Goal: Transaction & Acquisition: Book appointment/travel/reservation

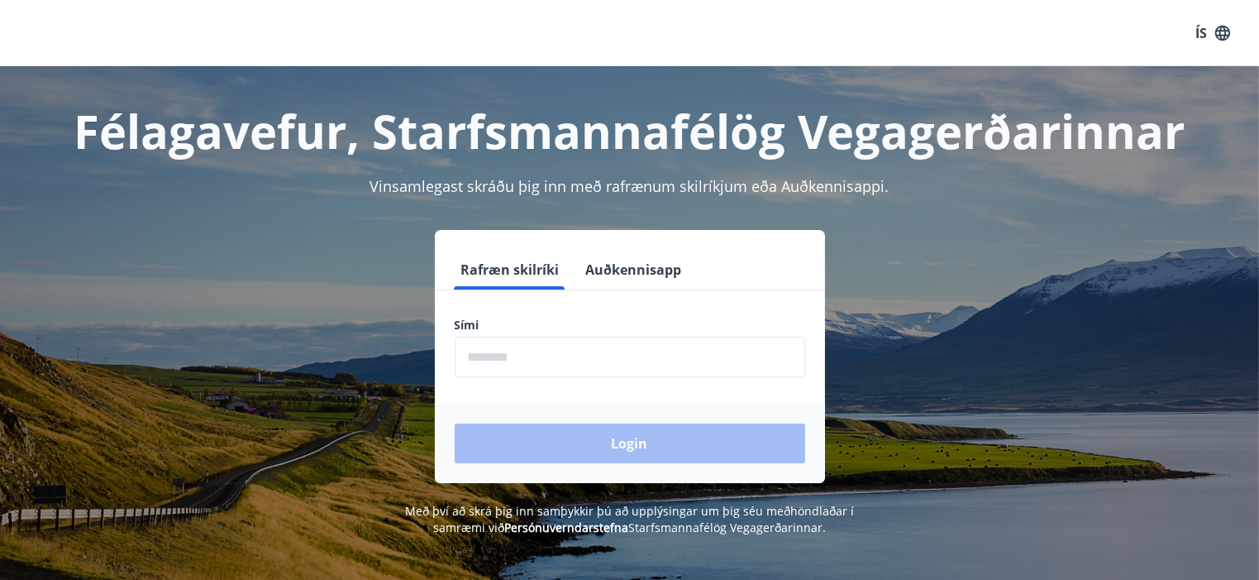
click at [543, 379] on form "Rafræn skilríki Auðkennisapp Sími ​ Login" at bounding box center [630, 366] width 390 height 233
click at [537, 365] on input "phone" at bounding box center [630, 357] width 351 height 41
type input "********"
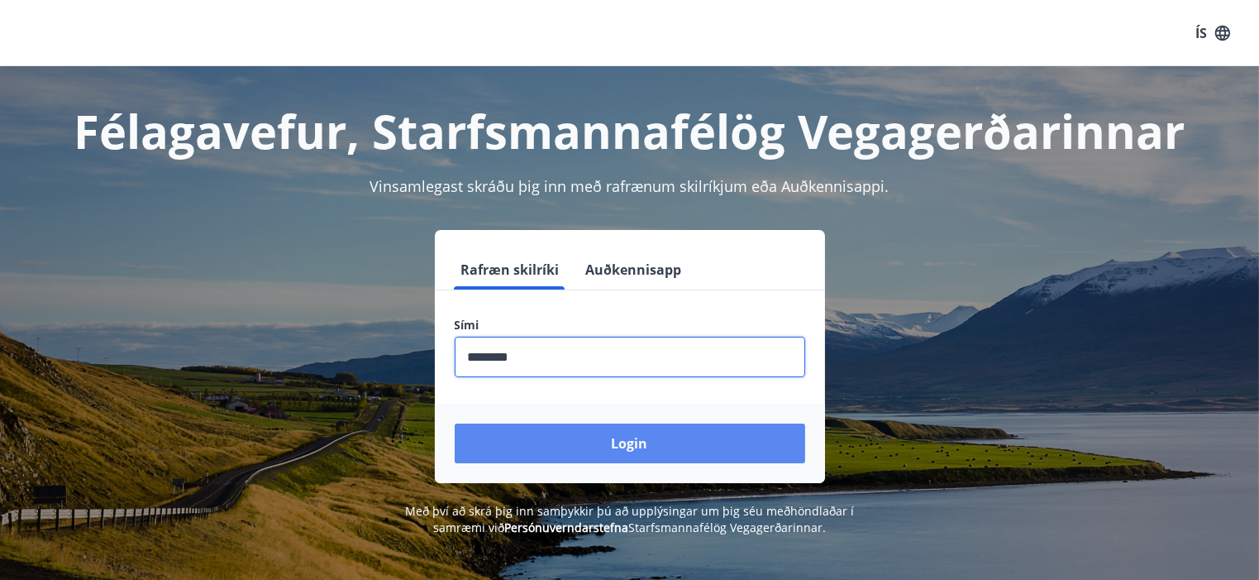
click at [605, 432] on button "Login" at bounding box center [630, 443] width 351 height 40
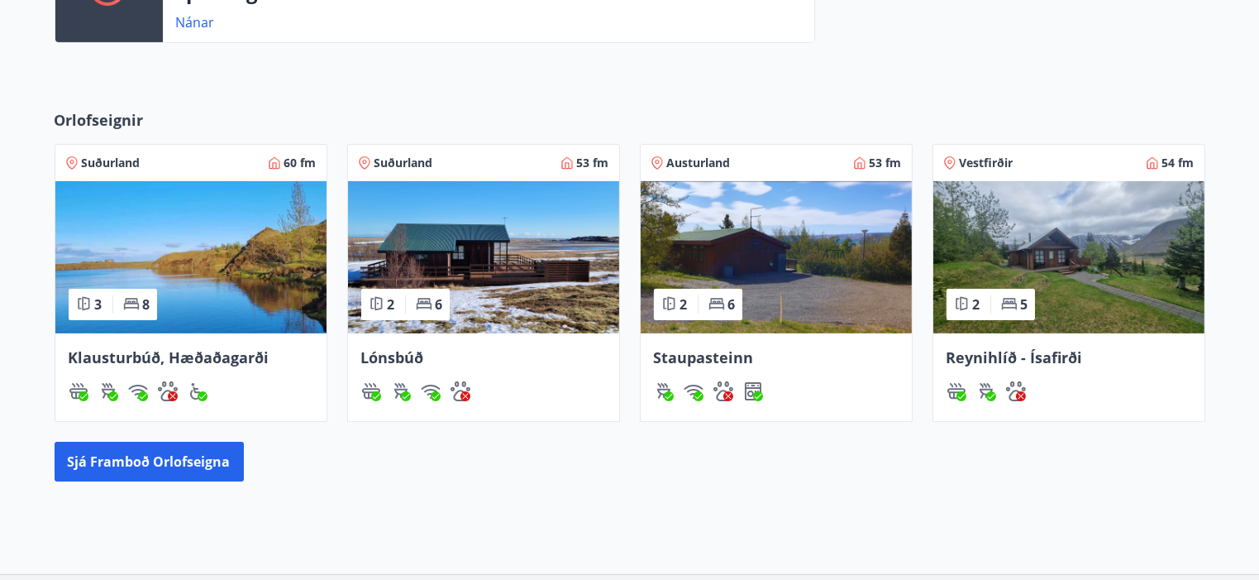
scroll to position [661, 0]
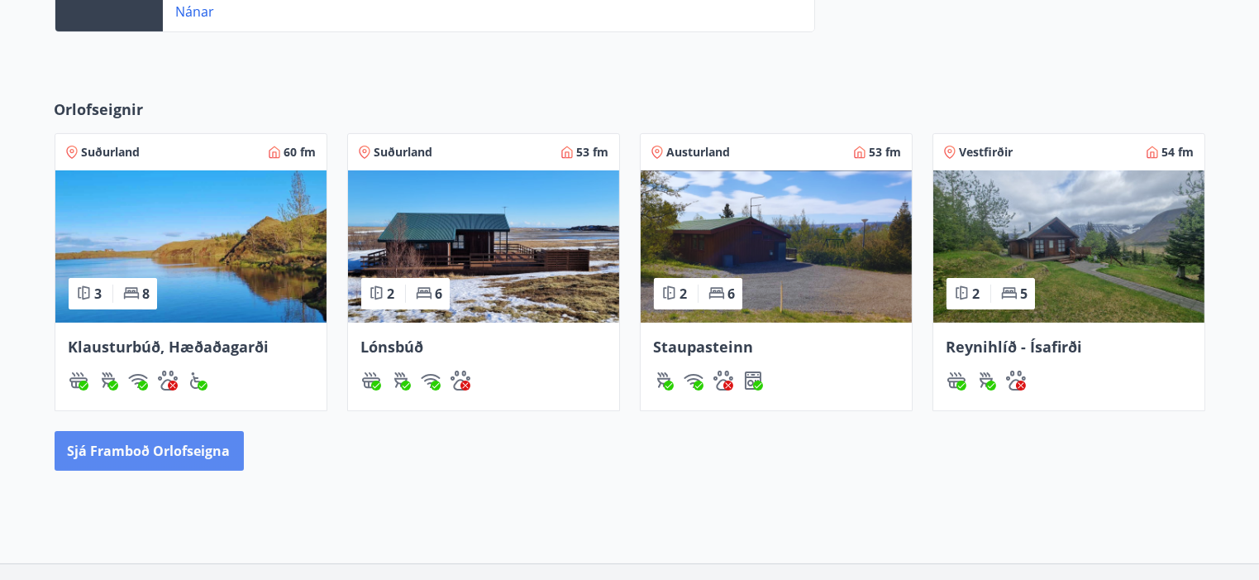
click at [126, 462] on button "Sjá framboð orlofseigna" at bounding box center [149, 451] width 189 height 40
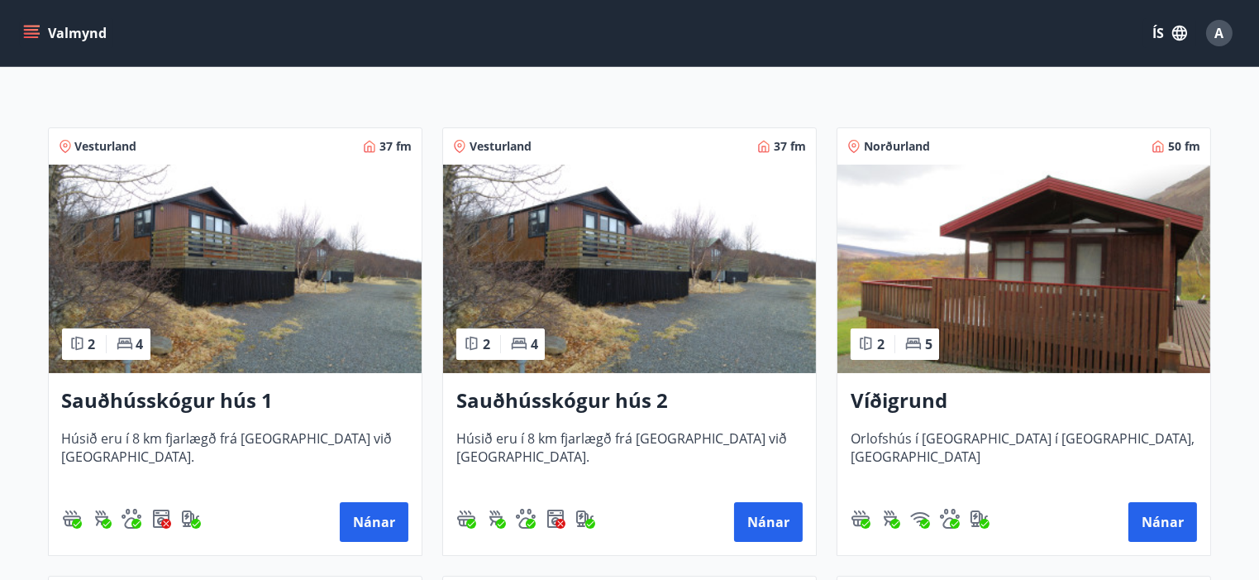
scroll to position [248, 0]
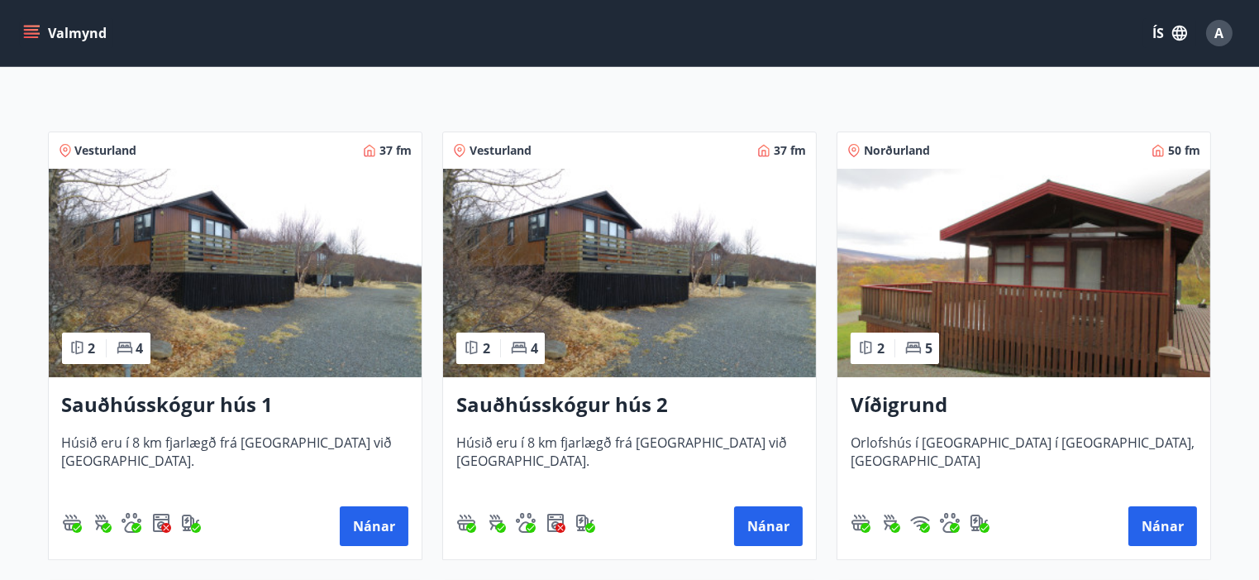
click at [27, 28] on icon "menu" at bounding box center [31, 33] width 17 height 17
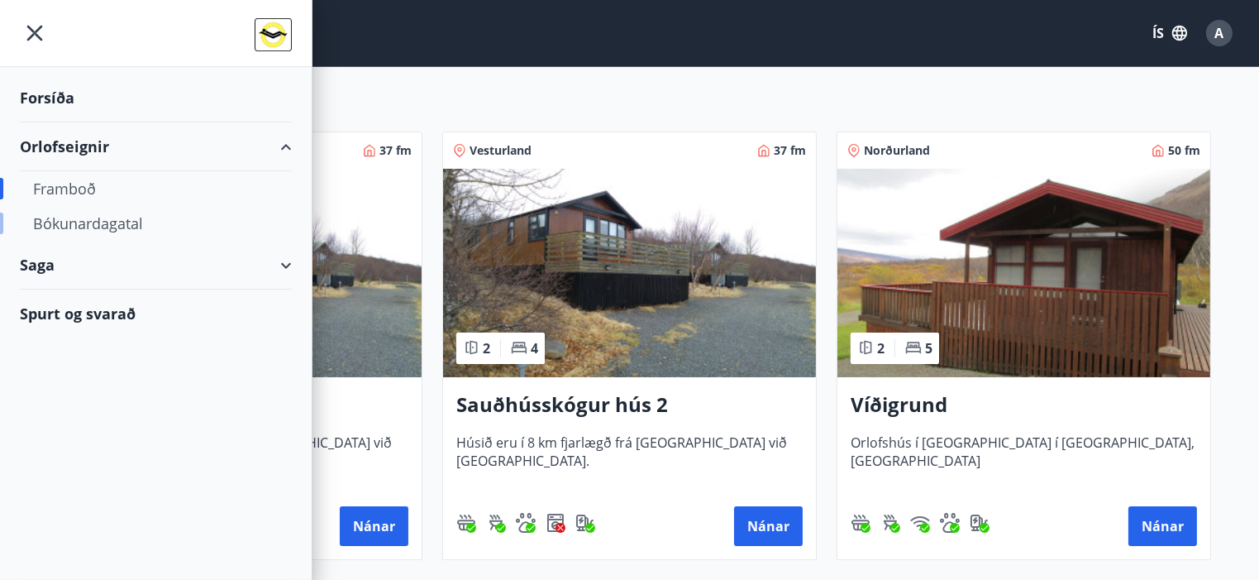
click at [69, 223] on div "Bókunardagatal" at bounding box center [156, 223] width 246 height 35
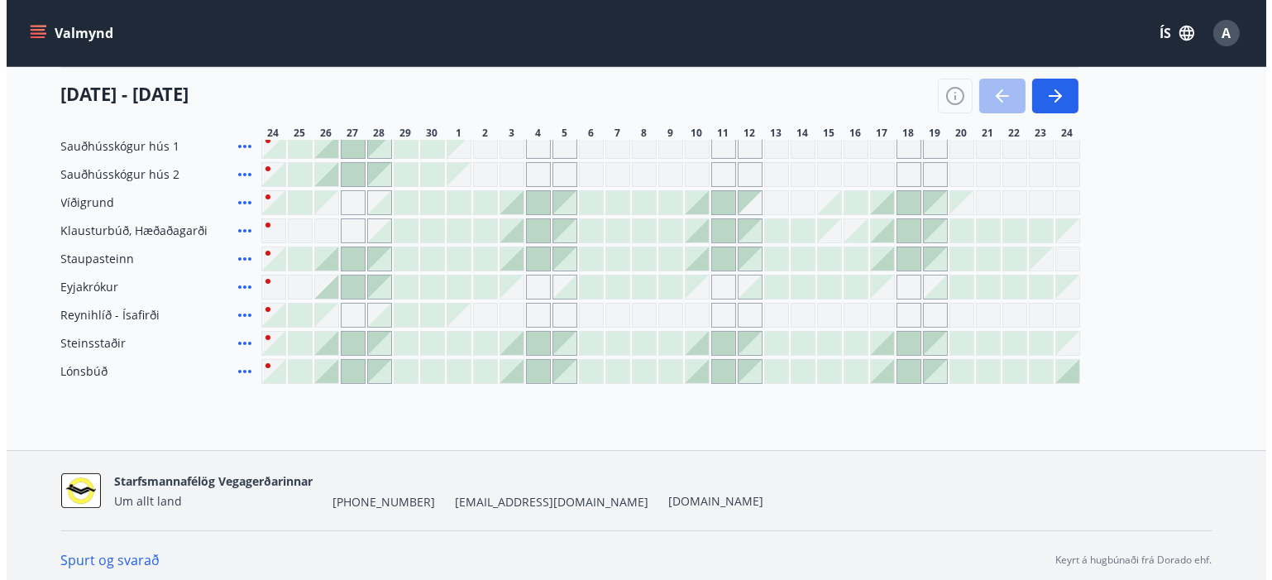
scroll to position [149, 0]
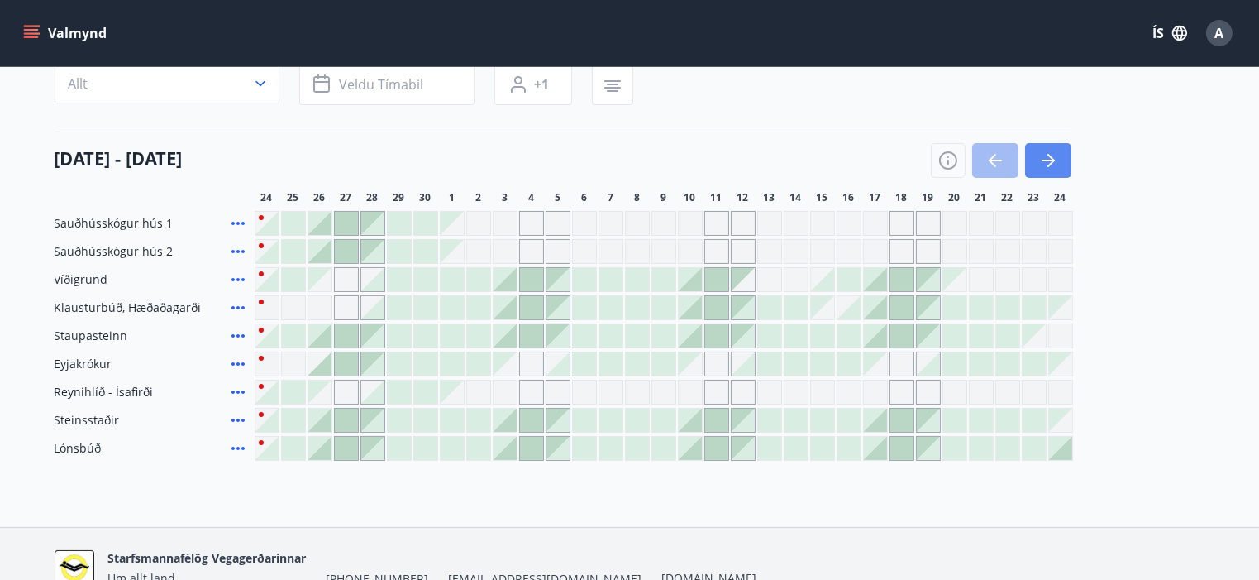
click at [1053, 167] on icon "button" at bounding box center [1048, 160] width 20 height 20
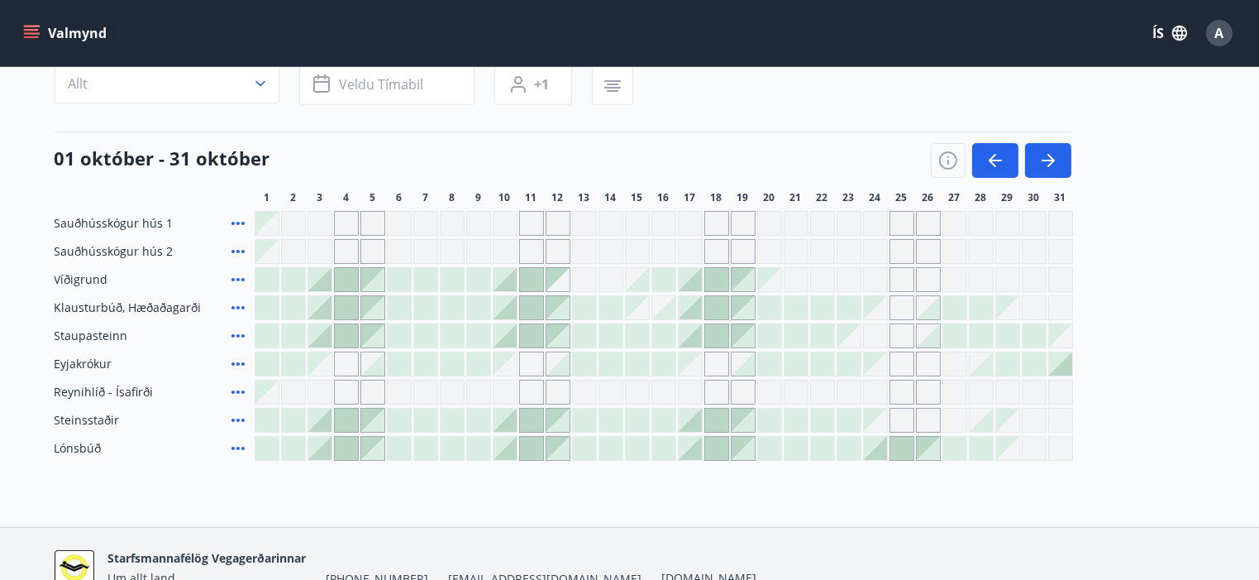
click at [881, 368] on div "Gráir dagar eru ekki bókanlegir" at bounding box center [875, 363] width 23 height 23
click at [912, 365] on div "Gráir dagar eru ekki bókanlegir" at bounding box center [902, 363] width 25 height 25
click at [931, 363] on div "Gráir dagar eru ekki bókanlegir" at bounding box center [928, 363] width 25 height 25
drag, startPoint x: 955, startPoint y: 363, endPoint x: 967, endPoint y: 362, distance: 11.6
click at [958, 363] on div "Gráir dagar eru ekki bókanlegir" at bounding box center [955, 363] width 25 height 25
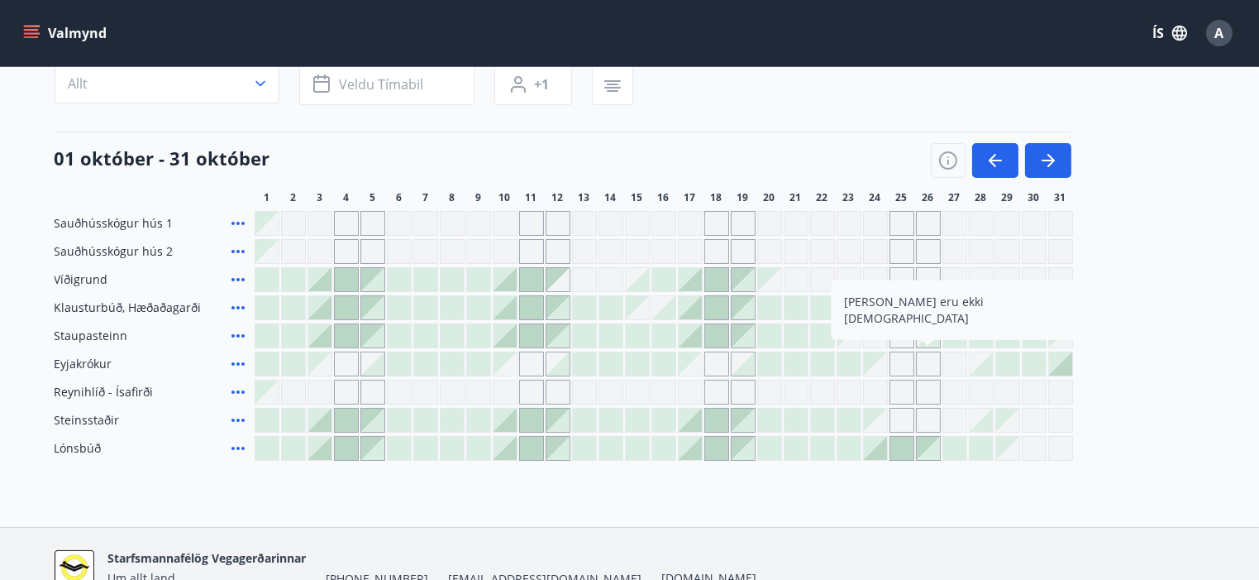
click at [967, 362] on div "Gráir dagar eru ekki bókanlegir" at bounding box center [664, 363] width 819 height 25
click at [971, 358] on div at bounding box center [981, 363] width 23 height 23
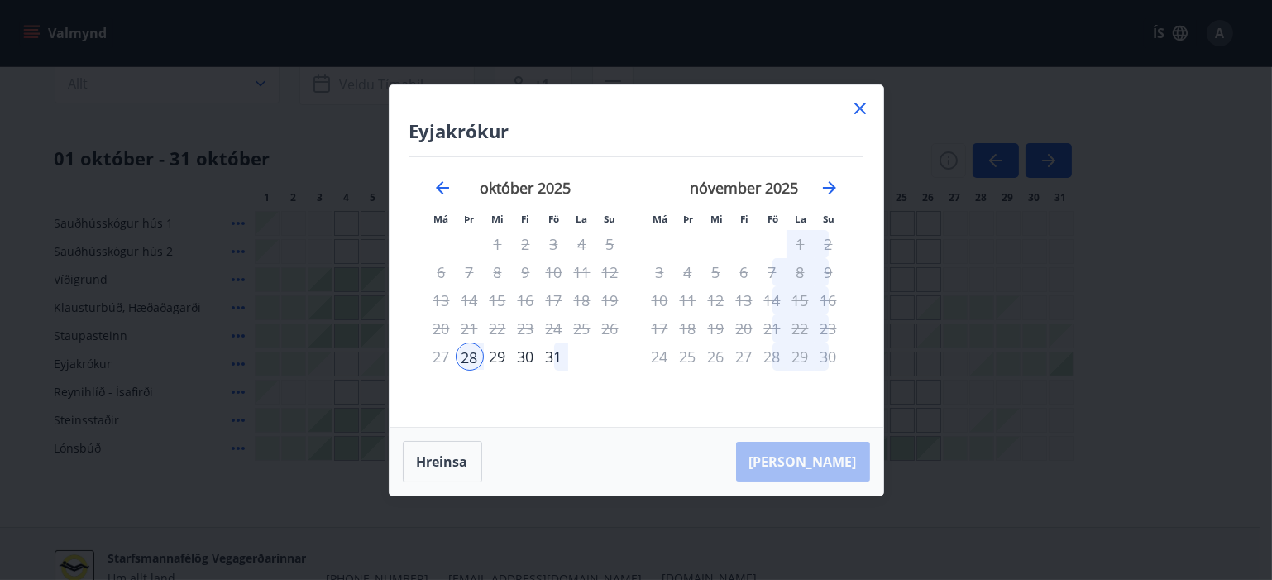
click at [852, 112] on icon at bounding box center [860, 108] width 20 height 20
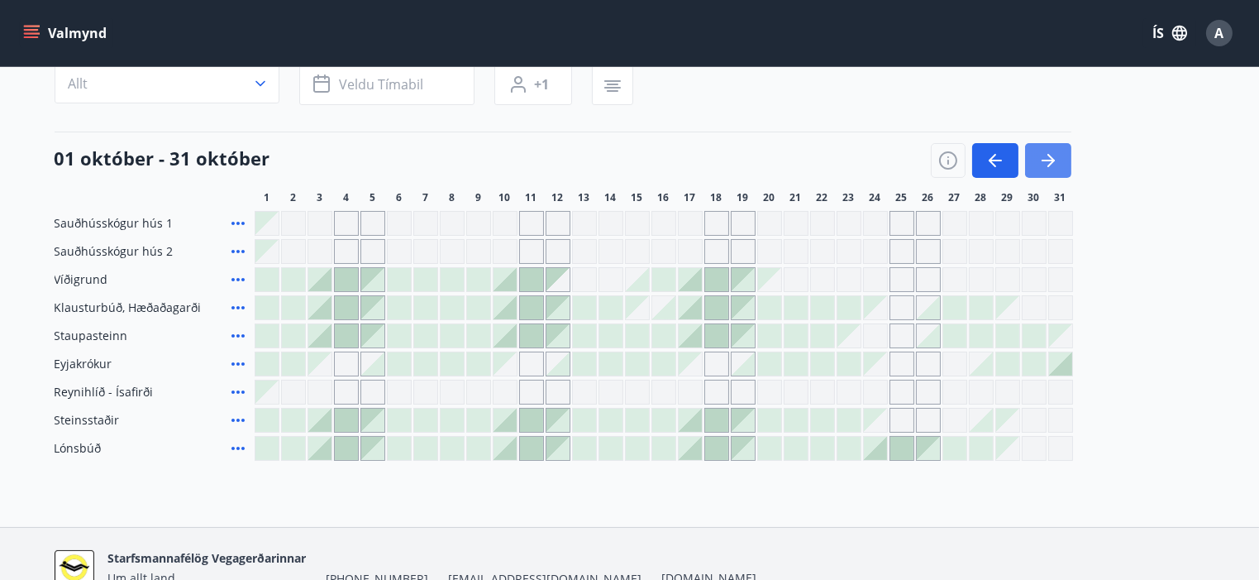
click at [1052, 166] on icon "button" at bounding box center [1048, 160] width 20 height 20
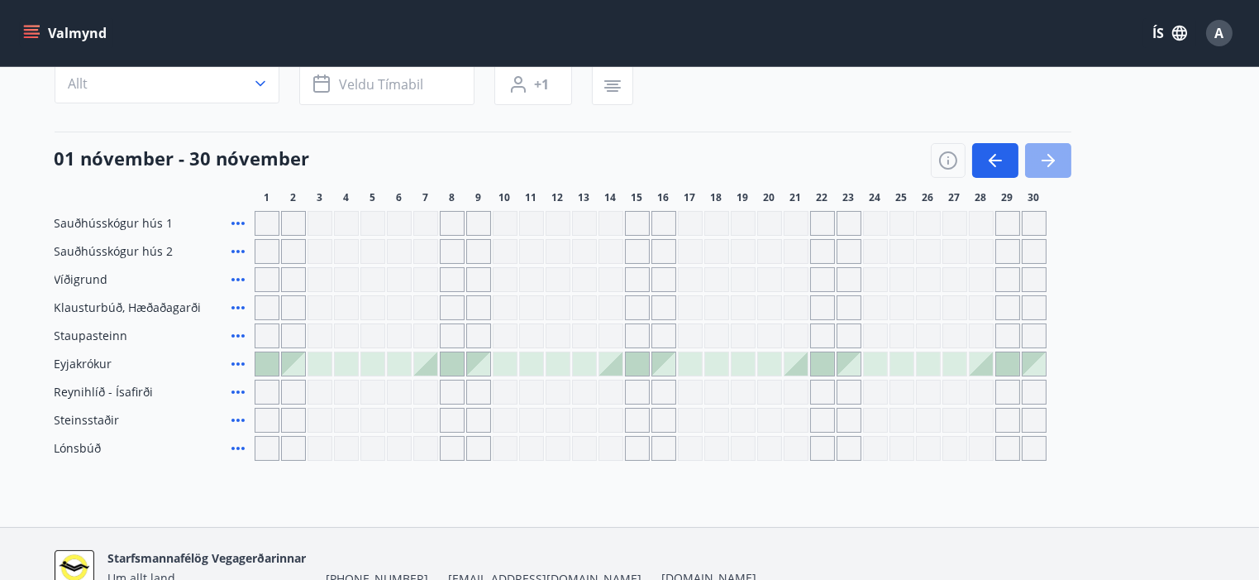
click at [1052, 166] on icon "button" at bounding box center [1048, 160] width 20 height 20
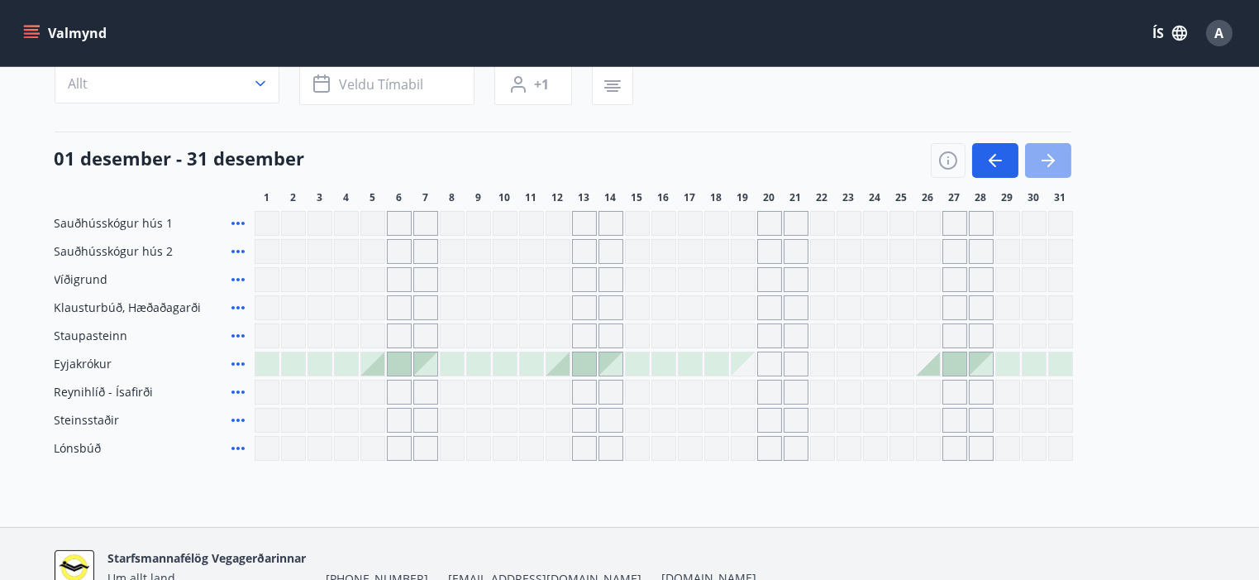
click at [1052, 166] on icon "button" at bounding box center [1048, 160] width 20 height 20
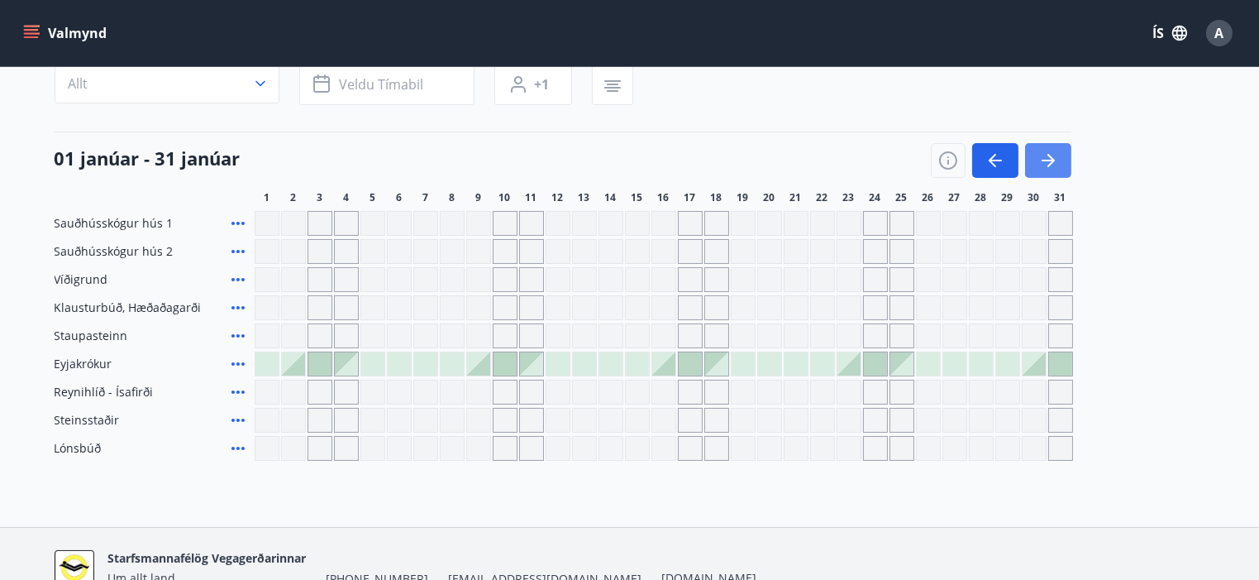
click at [1052, 166] on icon "button" at bounding box center [1048, 160] width 20 height 20
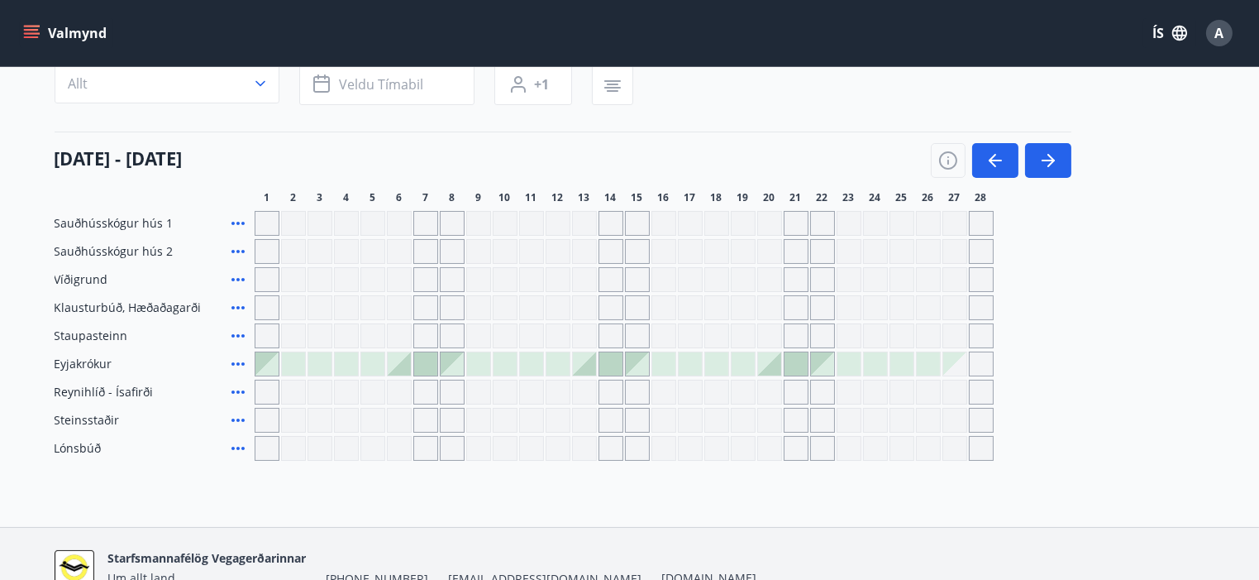
click at [741, 363] on div at bounding box center [743, 363] width 23 height 23
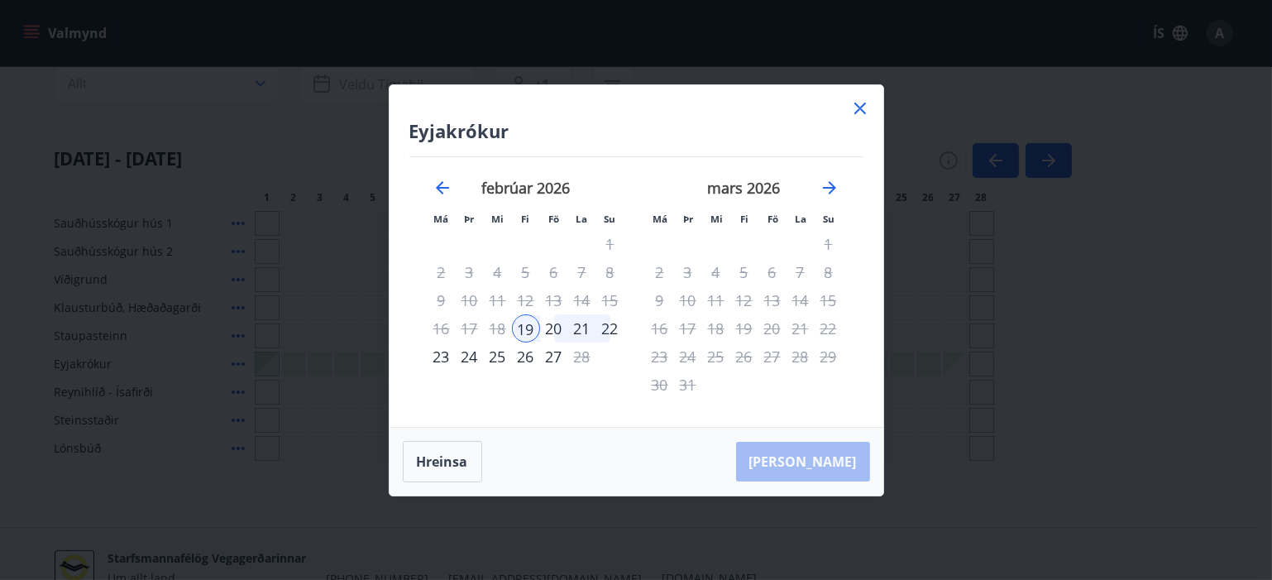
click at [615, 324] on div "22" at bounding box center [610, 328] width 28 height 28
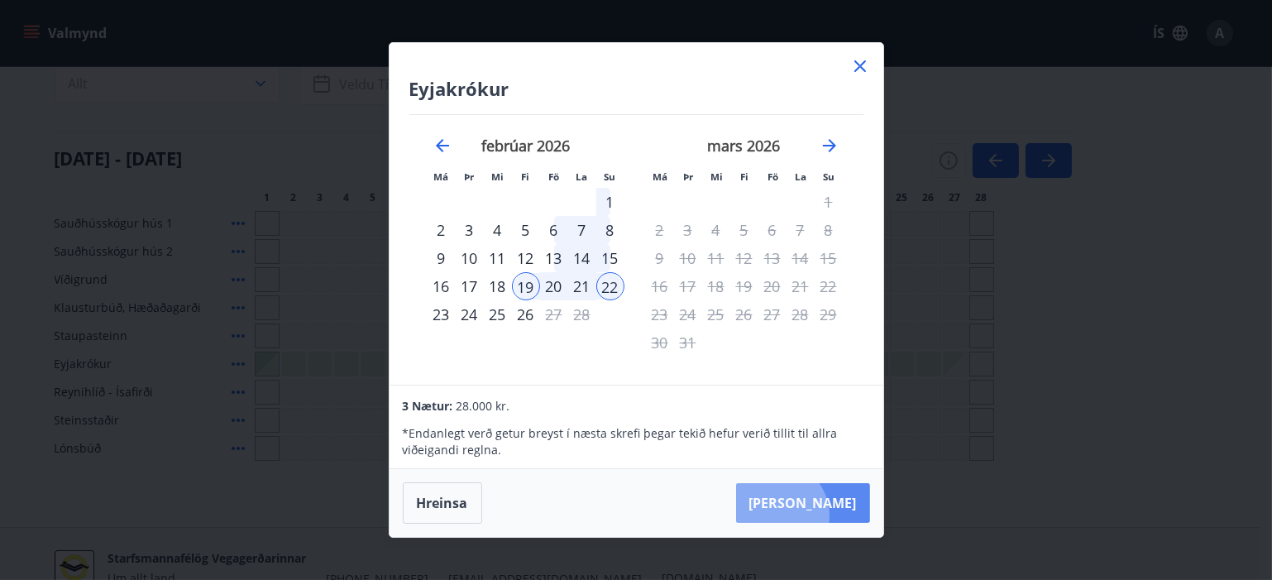
click at [828, 515] on button "Taka Frá" at bounding box center [803, 503] width 134 height 40
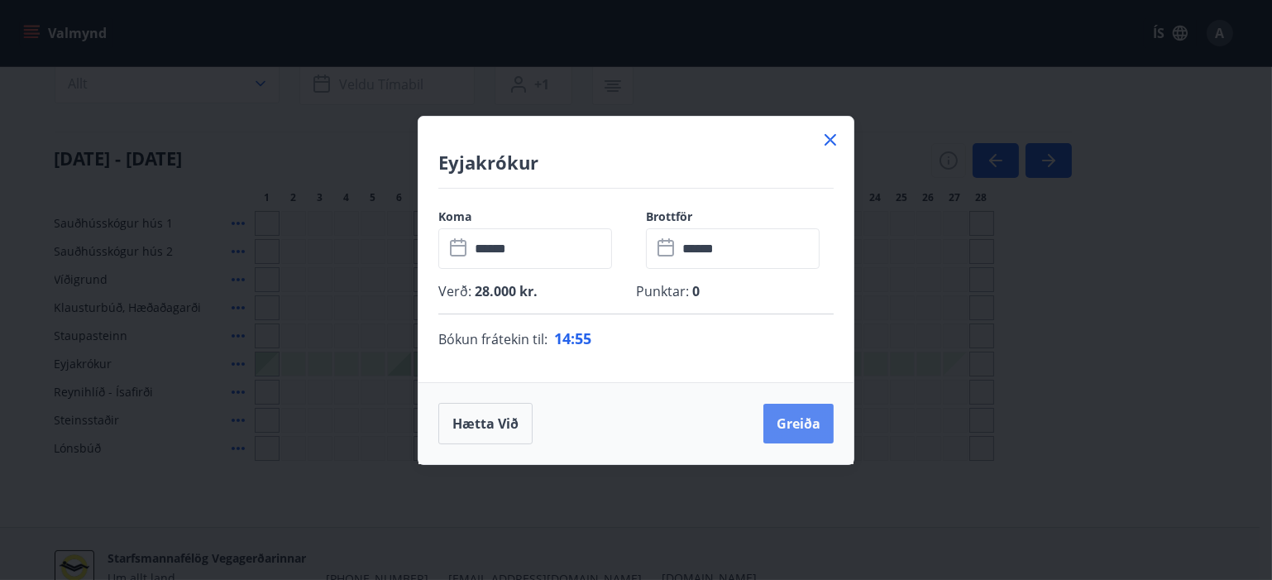
click at [793, 429] on button "Greiða" at bounding box center [798, 423] width 70 height 40
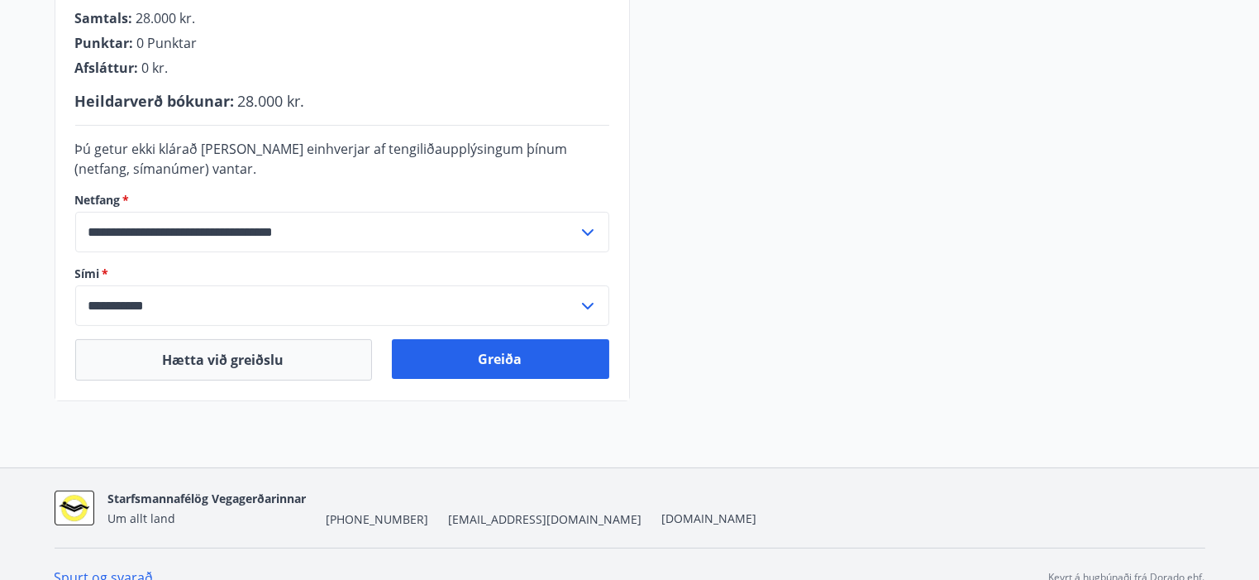
scroll to position [498, 0]
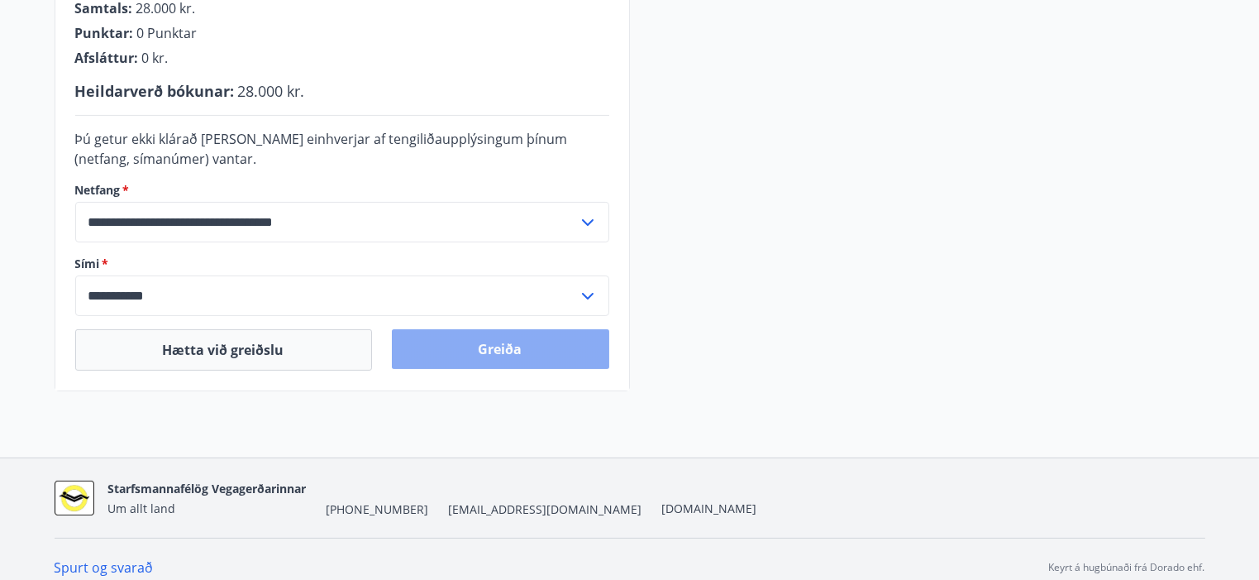
click at [506, 353] on button "Greiða" at bounding box center [500, 349] width 217 height 40
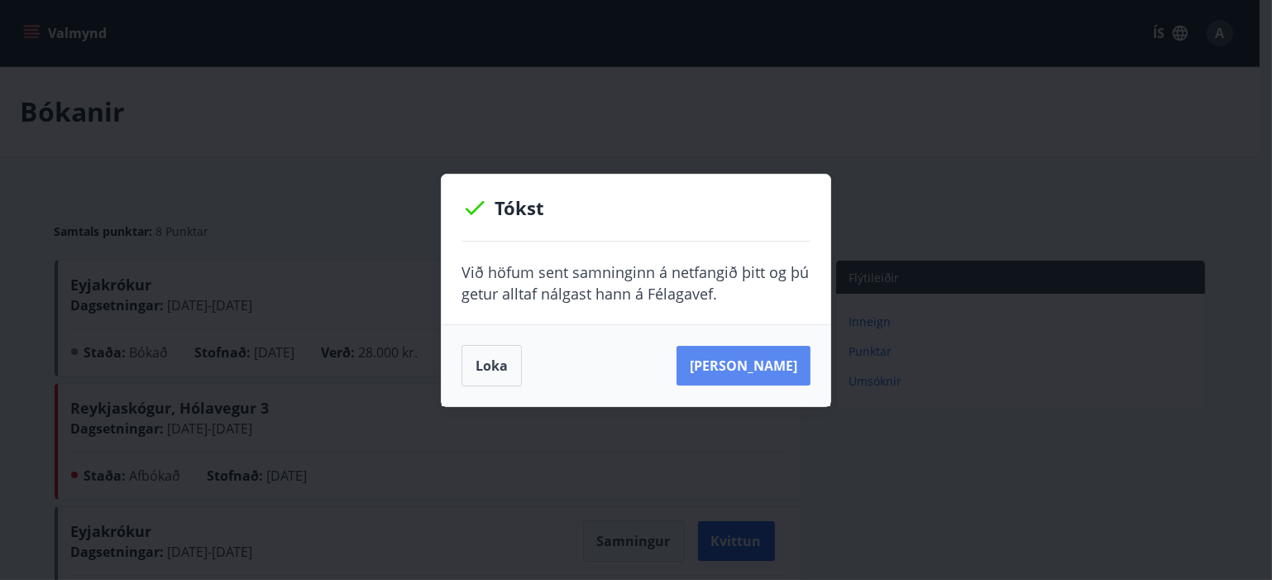
click at [771, 375] on button "[PERSON_NAME]" at bounding box center [743, 366] width 134 height 40
click at [754, 356] on button "[PERSON_NAME]" at bounding box center [743, 366] width 134 height 40
click at [483, 370] on button "Loka" at bounding box center [491, 365] width 60 height 41
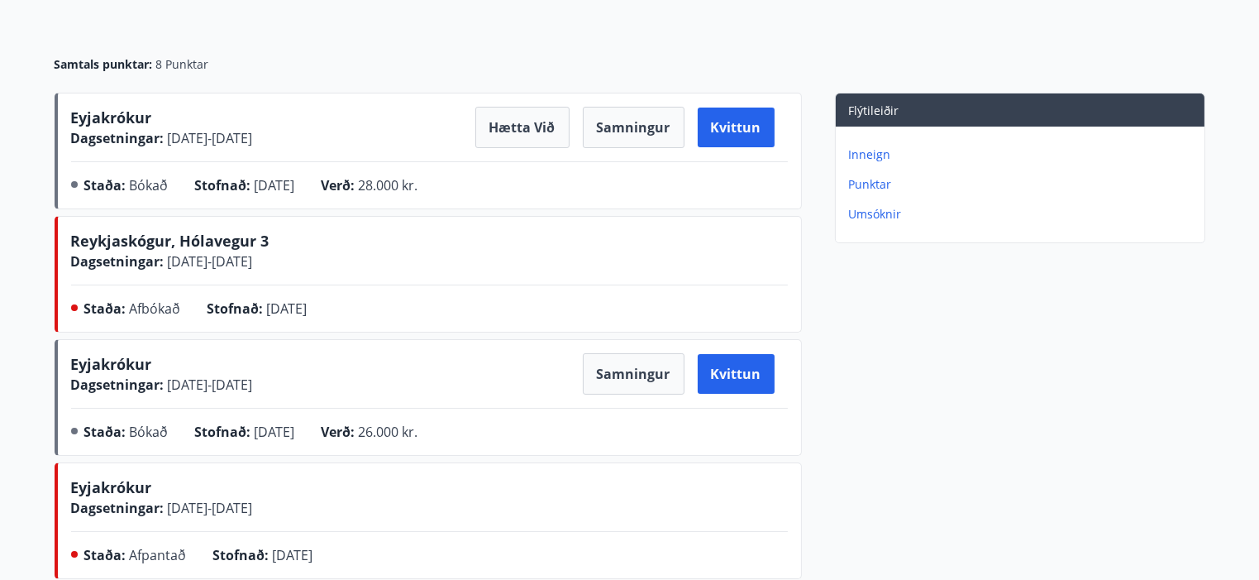
scroll to position [83, 0]
